Goal: Task Accomplishment & Management: Use online tool/utility

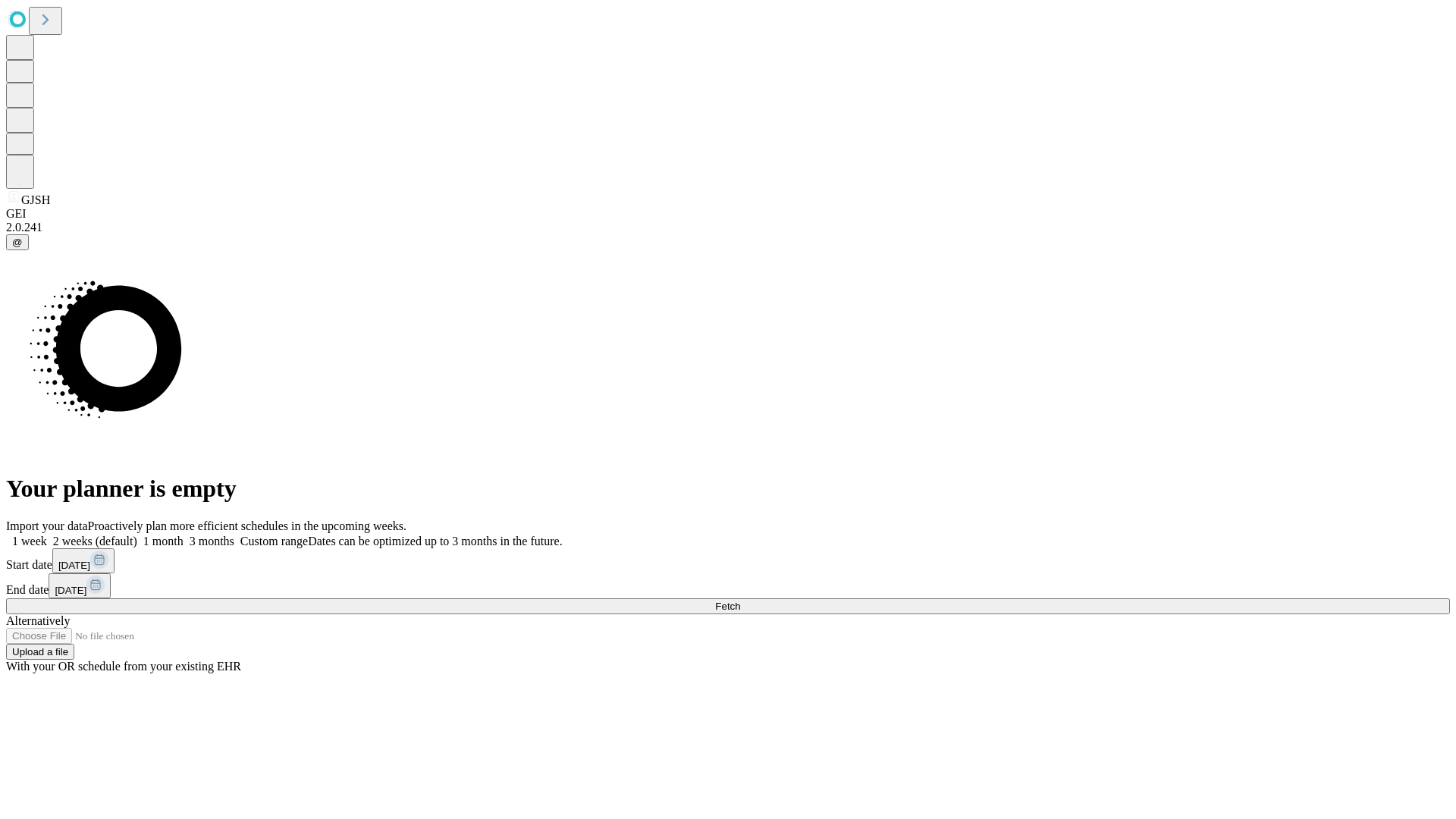
click at [741, 601] on span "Fetch" at bounding box center [728, 606] width 25 height 11
